Goal: Check status

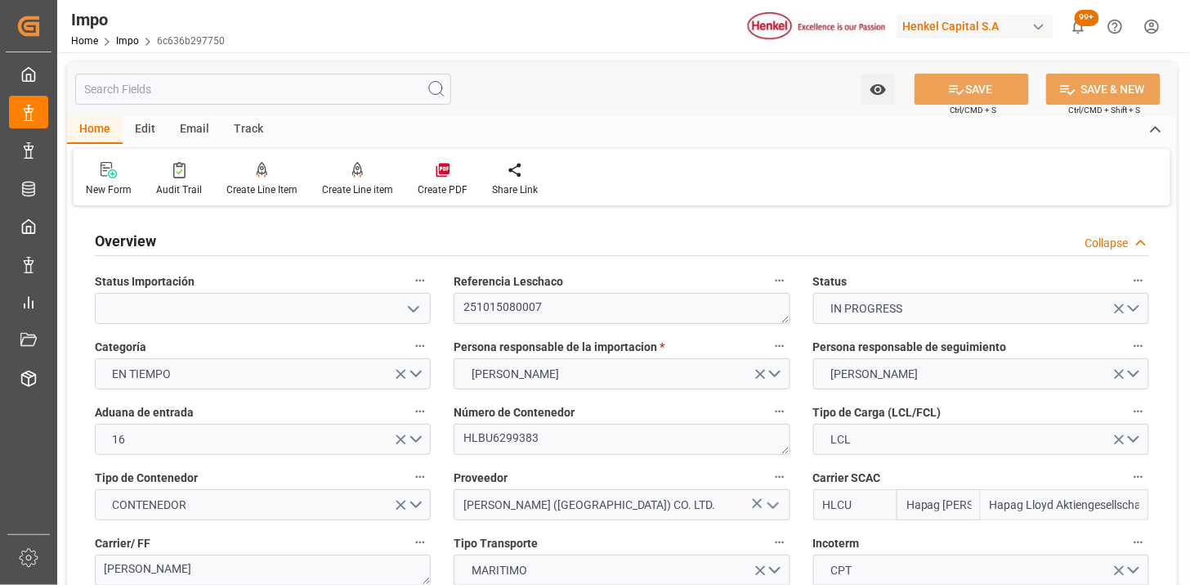
scroll to position [897, 0]
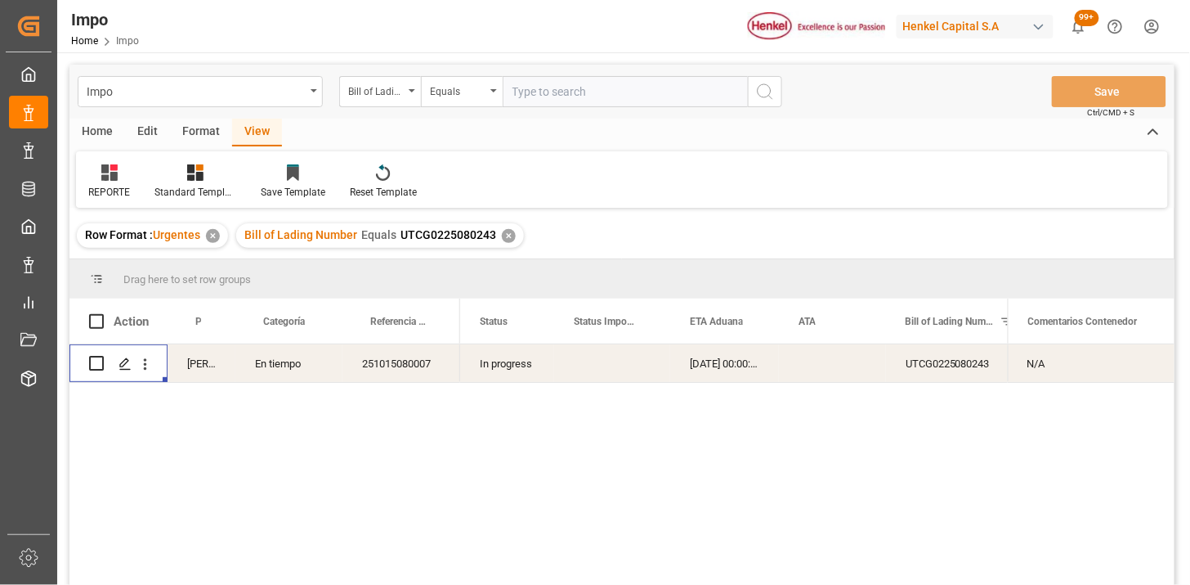
click at [574, 95] on input "text" at bounding box center [625, 91] width 245 height 31
paste input "NBMZL25041971"
type input "NBMZL25041971"
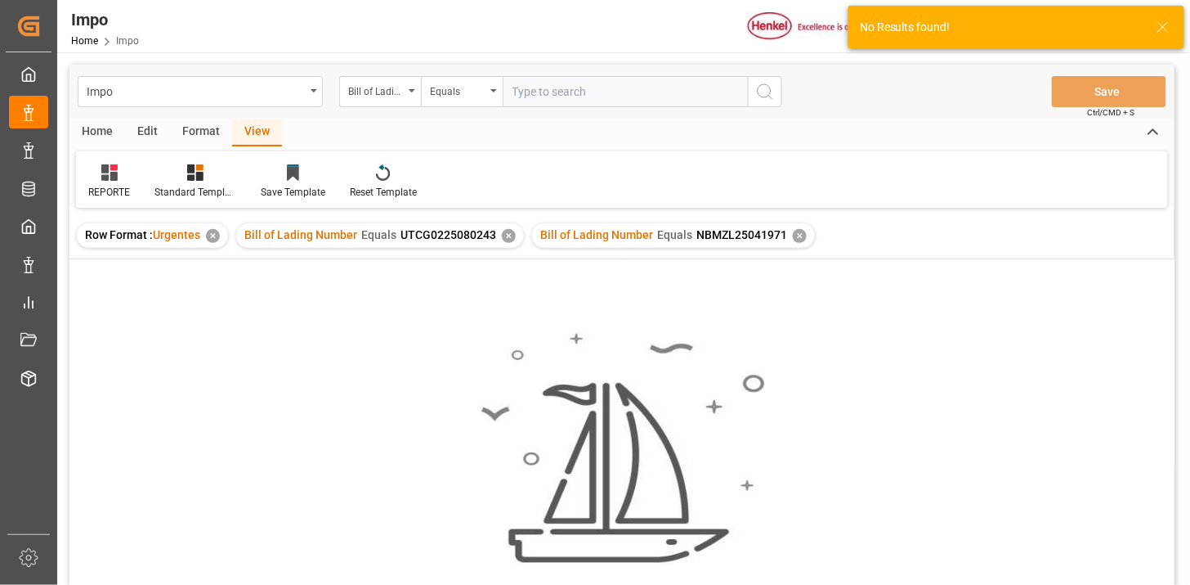
click at [509, 235] on div "✕" at bounding box center [509, 236] width 14 height 14
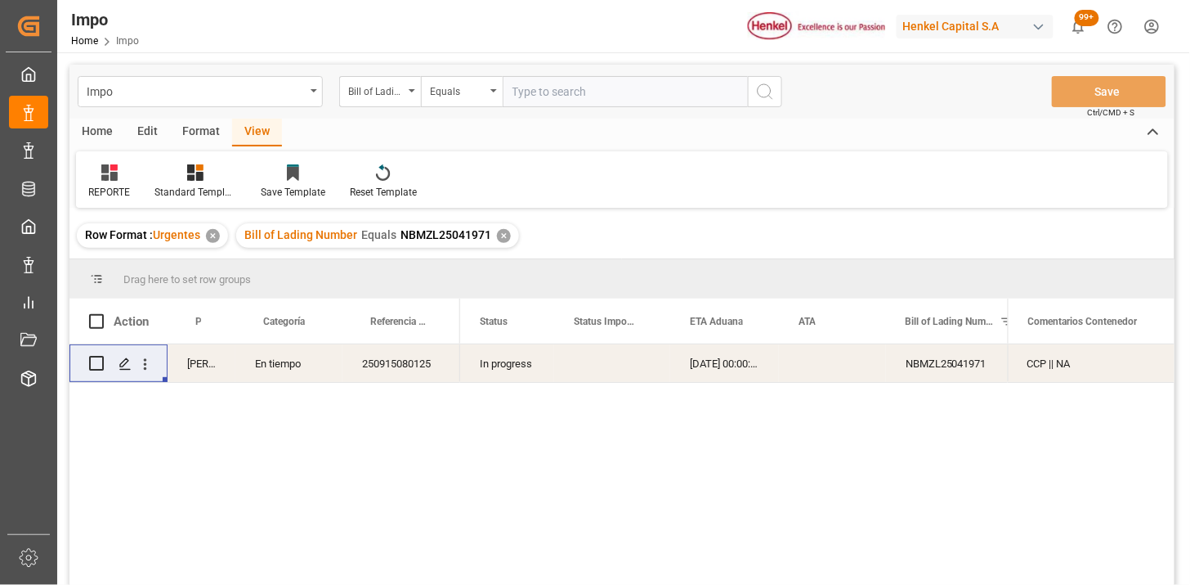
click at [513, 369] on div "In progress" at bounding box center [507, 363] width 94 height 38
click at [428, 371] on div "250915080125" at bounding box center [402, 363] width 118 height 38
